Goal: Task Accomplishment & Management: Manage account settings

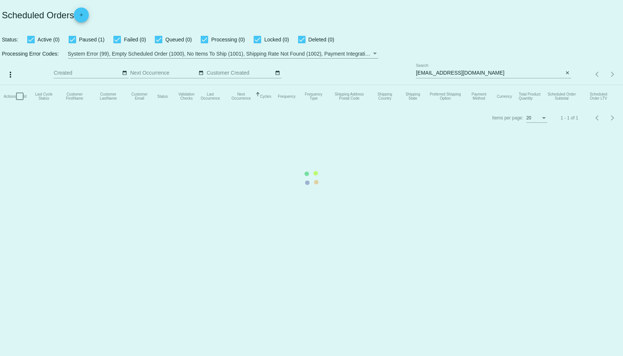
click at [508, 85] on mat-table "Actions Id Last Cycle Status Customer FirstName Customer LastName Customer Emai…" at bounding box center [311, 96] width 623 height 22
click at [496, 85] on mat-table "Actions Id Last Cycle Status Customer FirstName Customer LastName Customer Emai…" at bounding box center [311, 96] width 623 height 22
click at [568, 85] on mat-table "Actions Id Last Cycle Status Customer FirstName Customer LastName Customer Emai…" at bounding box center [311, 96] width 623 height 22
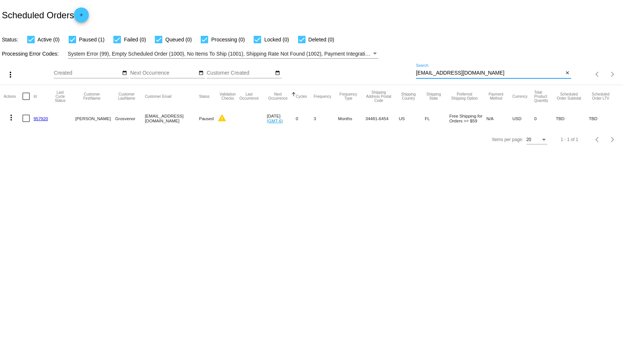
drag, startPoint x: 488, startPoint y: 72, endPoint x: 372, endPoint y: 67, distance: 115.4
click at [372, 67] on div "more_vert Sep Jan Feb Mar [DATE]" at bounding box center [311, 72] width 623 height 26
type input "[PERSON_NAME]"
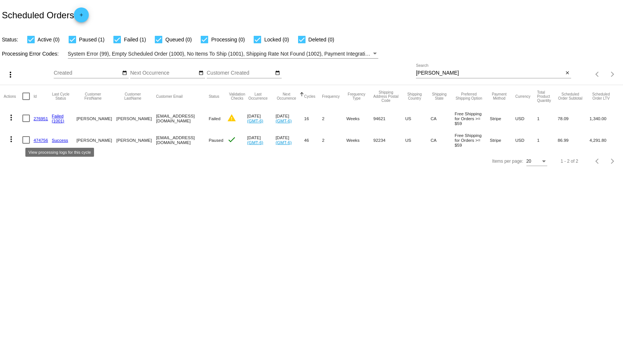
click at [60, 139] on link "Success" at bounding box center [60, 140] width 16 height 5
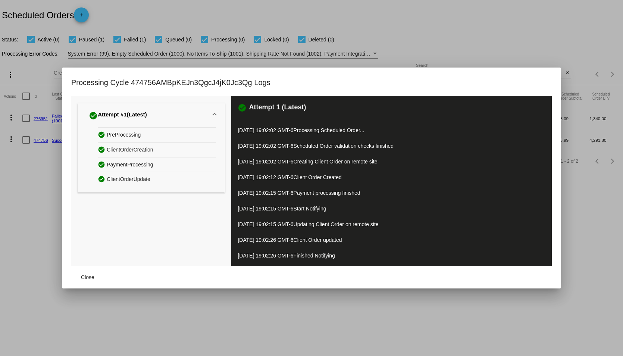
click at [545, 78] on div "Processing Cycle 474756AMBpKEJn3QgcJ4jK0Jc3Qg Logs" at bounding box center [311, 86] width 481 height 19
click at [86, 274] on button "Close" at bounding box center [87, 277] width 33 height 13
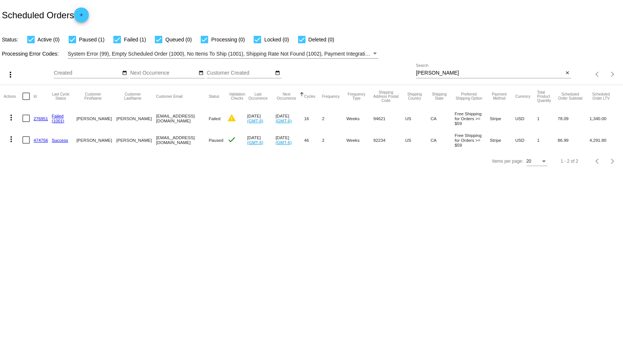
click at [35, 140] on link "474756" at bounding box center [41, 140] width 15 height 5
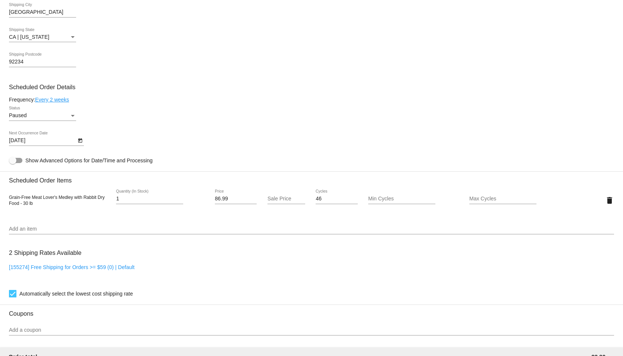
scroll to position [336, 0]
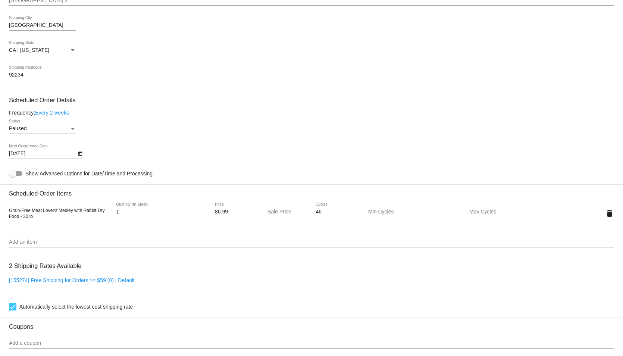
click at [74, 131] on div "Status" at bounding box center [72, 129] width 7 height 6
click at [44, 118] on span "Active" at bounding box center [42, 117] width 67 height 16
click at [79, 155] on icon "Open calendar" at bounding box center [80, 154] width 4 height 4
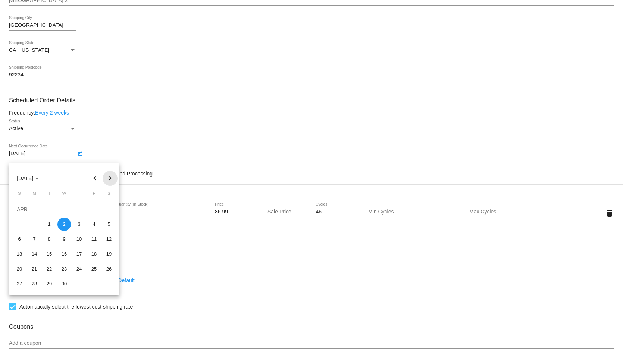
click at [107, 177] on button "Next month" at bounding box center [110, 178] width 15 height 15
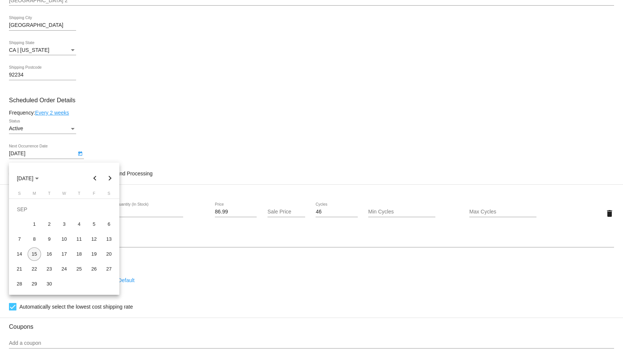
click at [32, 254] on div "15" at bounding box center [34, 253] width 13 height 13
type input "9/15/2025"
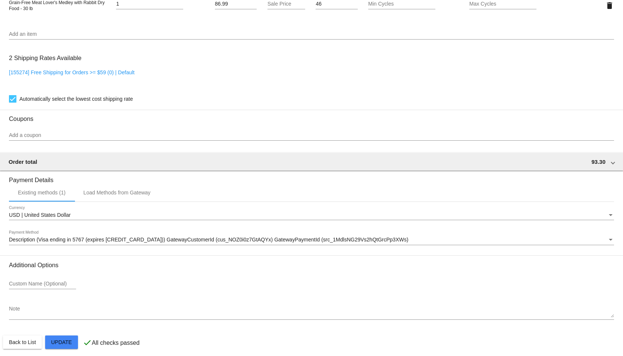
scroll to position [554, 0]
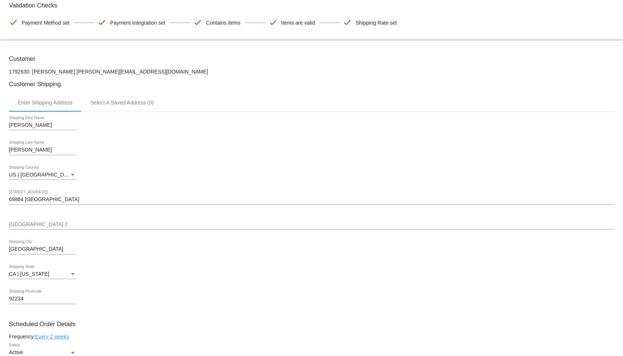
scroll to position [0, 0]
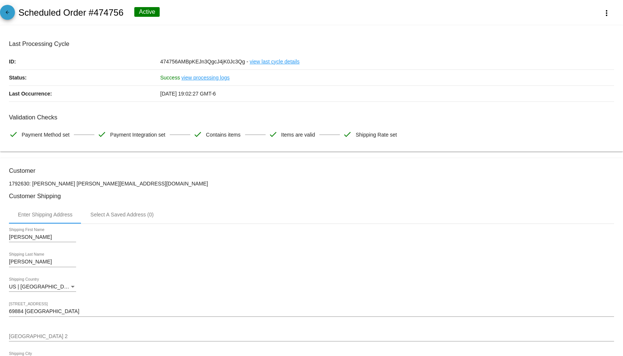
click at [6, 12] on mat-icon "arrow_back" at bounding box center [7, 14] width 9 height 9
